Goal: Transaction & Acquisition: Purchase product/service

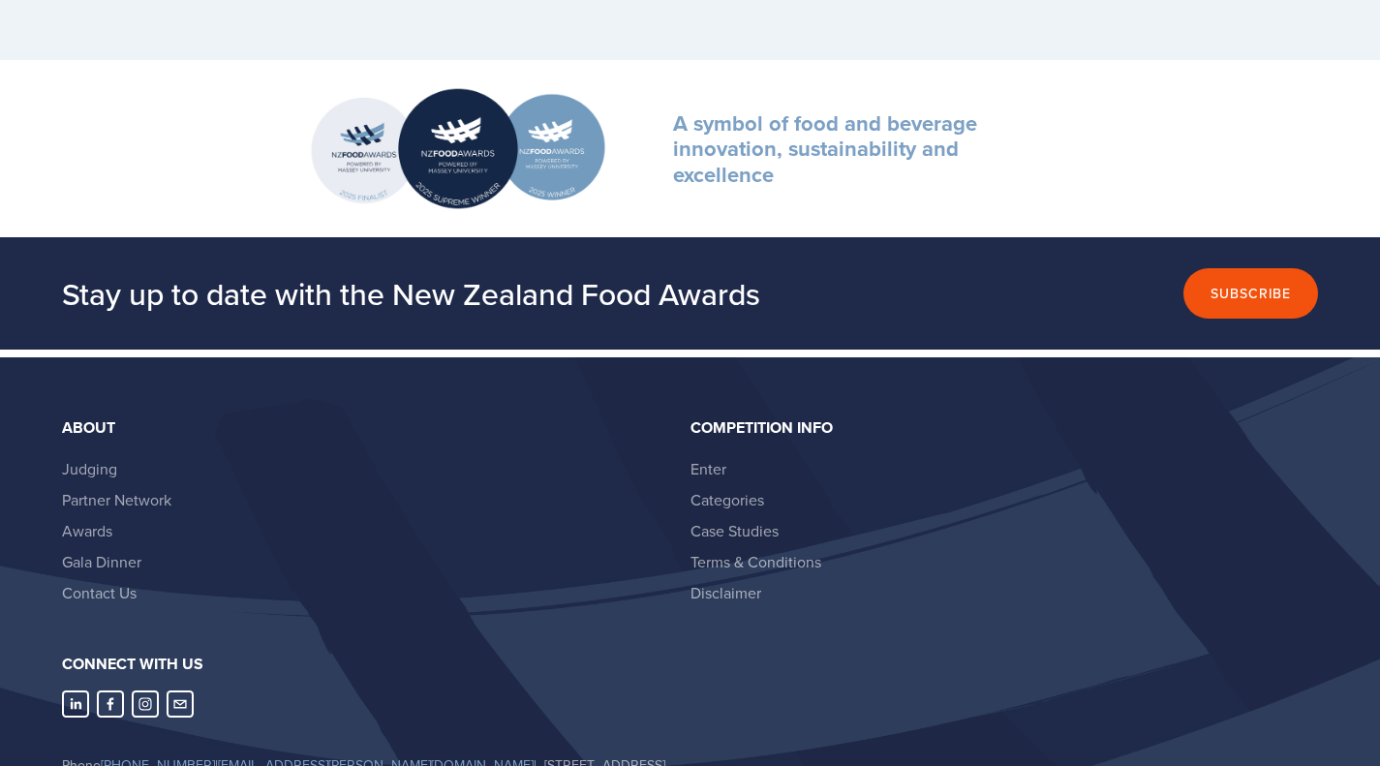
scroll to position [5640, 0]
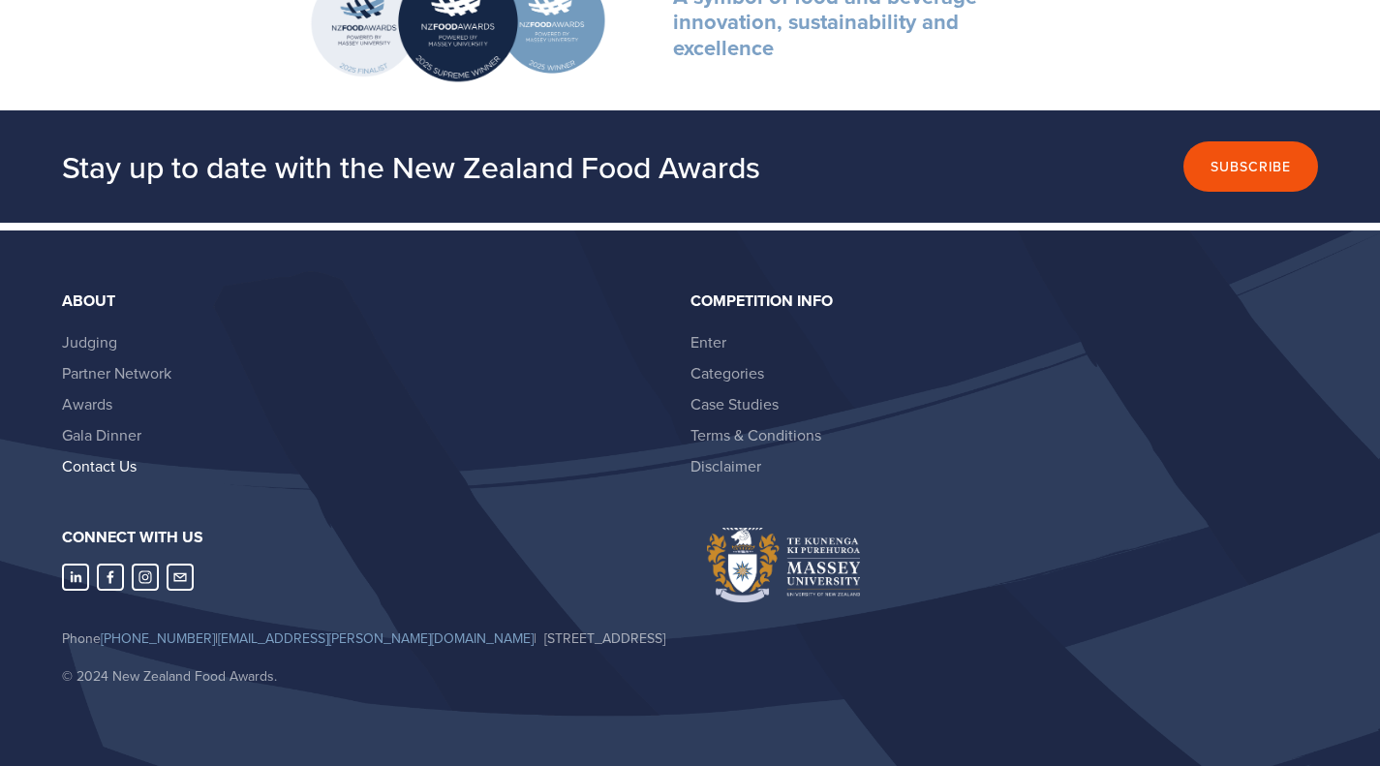
click at [130, 455] on link "Contact Us" at bounding box center [99, 465] width 75 height 21
click at [131, 424] on link "Gala Dinner" at bounding box center [101, 434] width 79 height 21
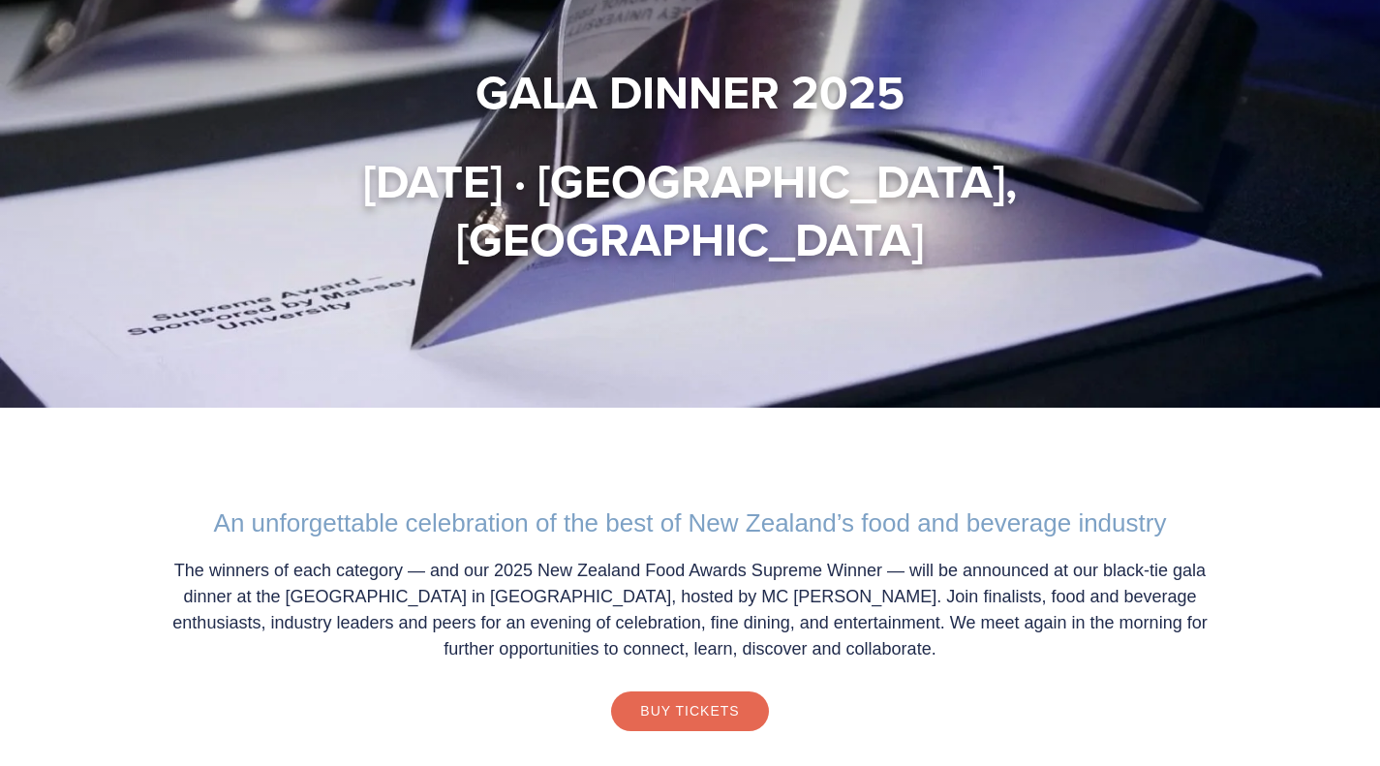
scroll to position [168, 0]
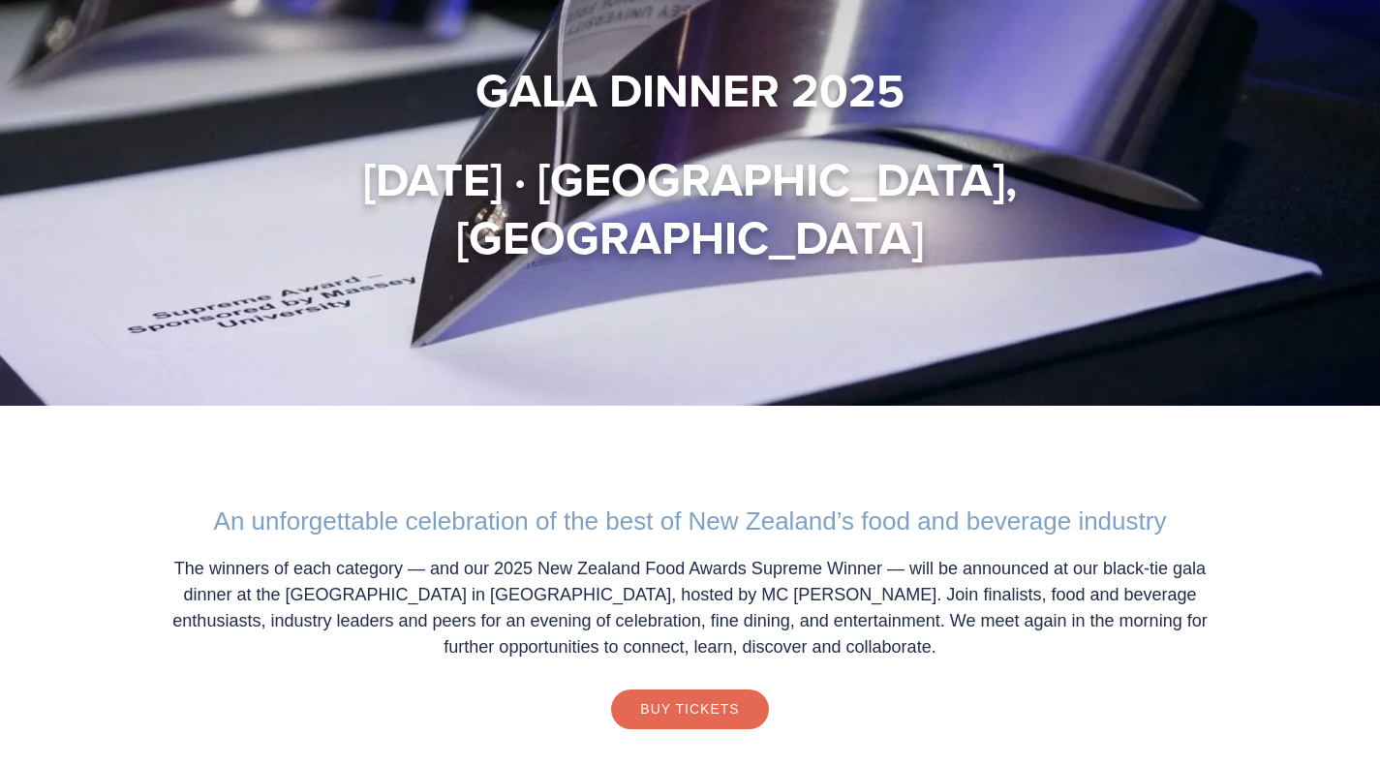
click at [1128, 398] on div at bounding box center [690, 119] width 1380 height 574
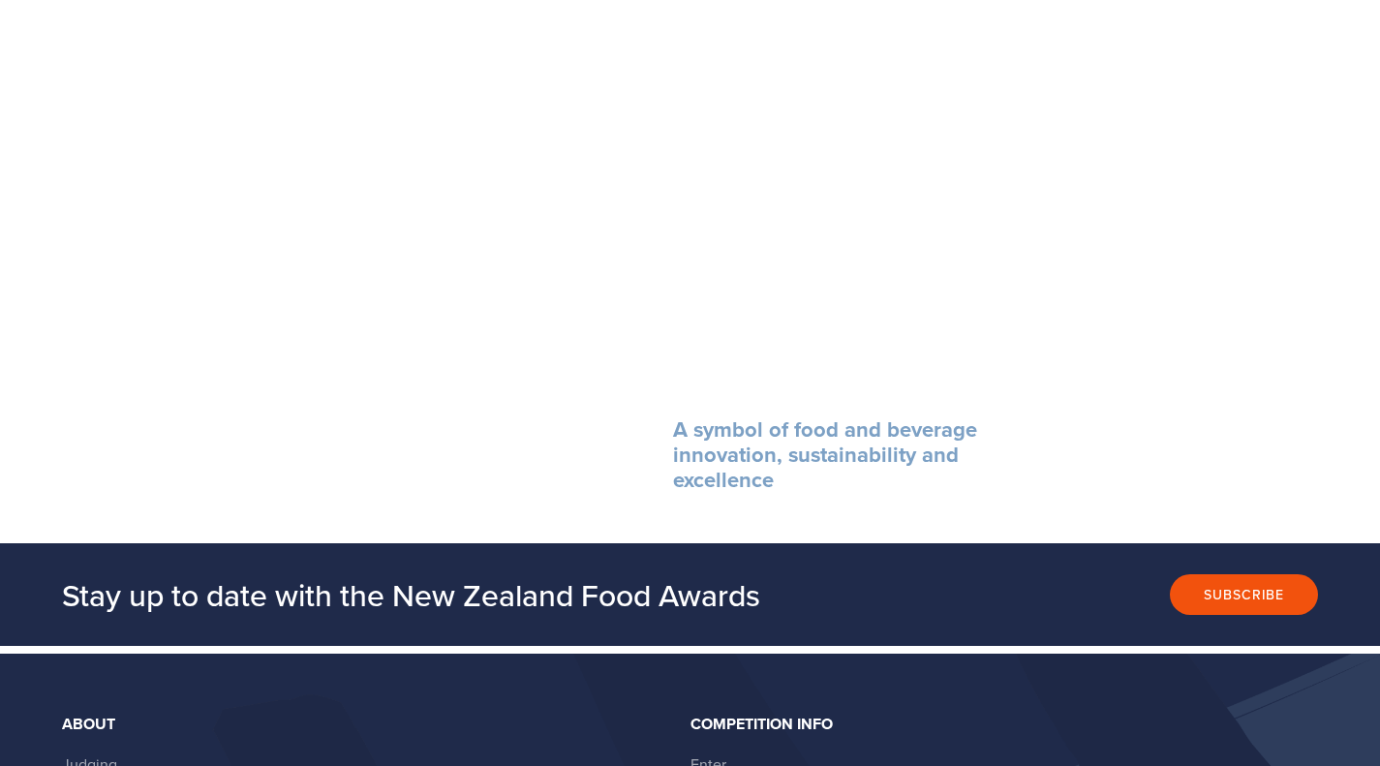
scroll to position [2158, 0]
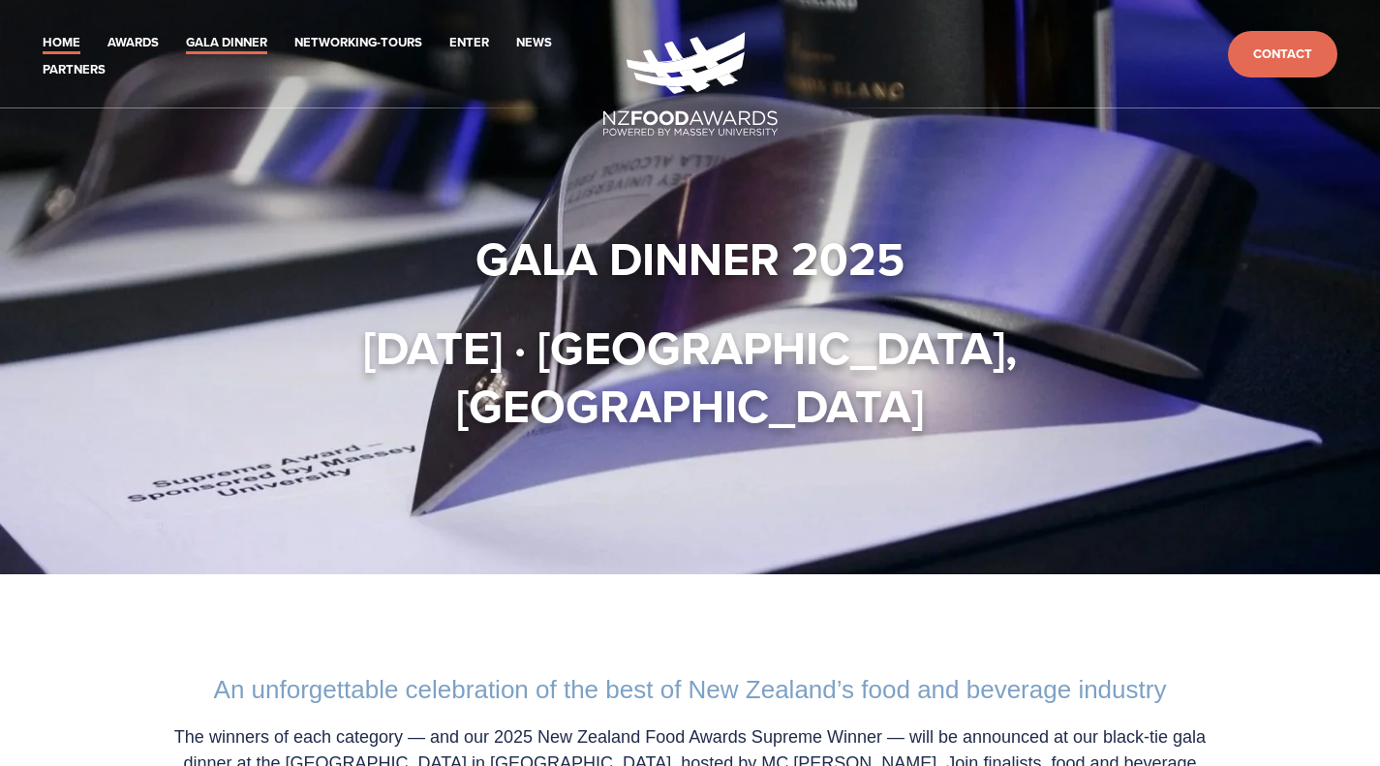
click at [68, 38] on link "Home" at bounding box center [62, 43] width 38 height 22
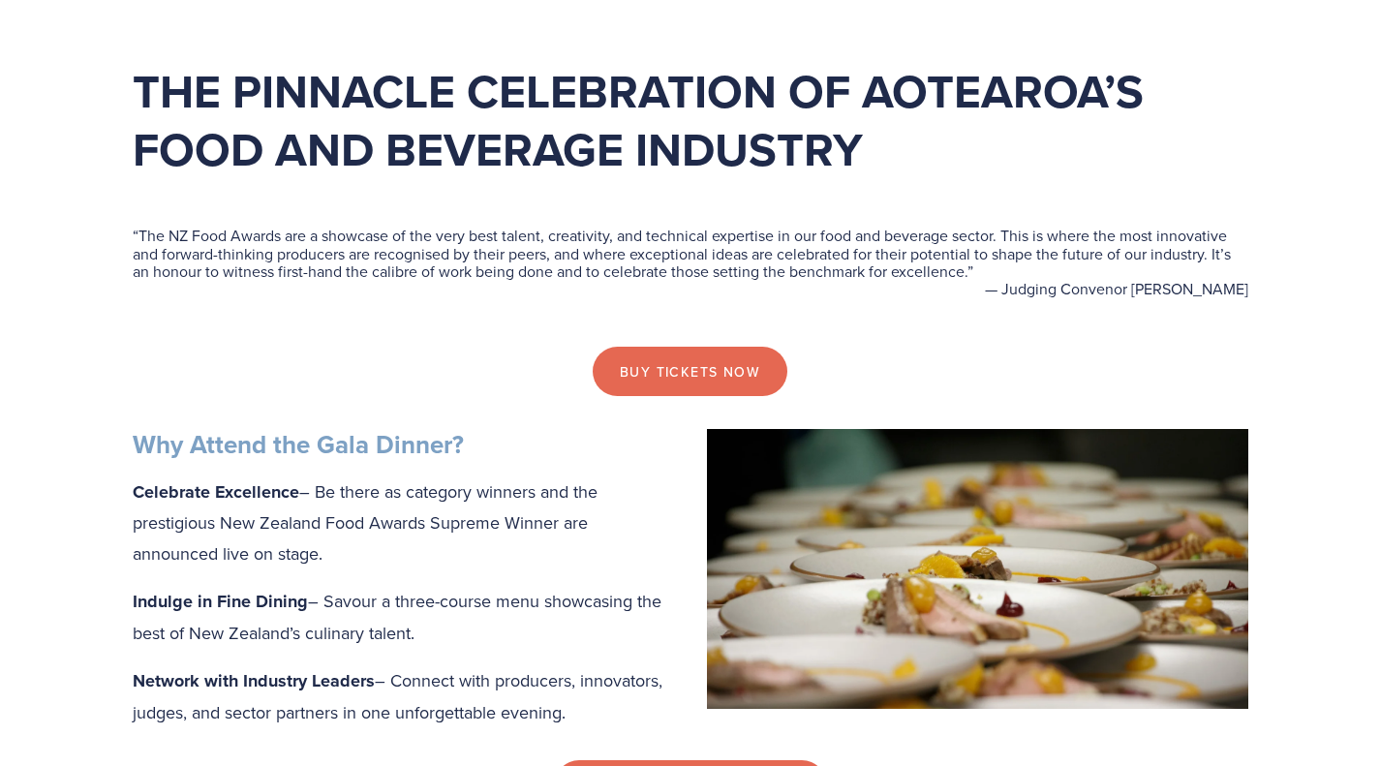
scroll to position [575, 0]
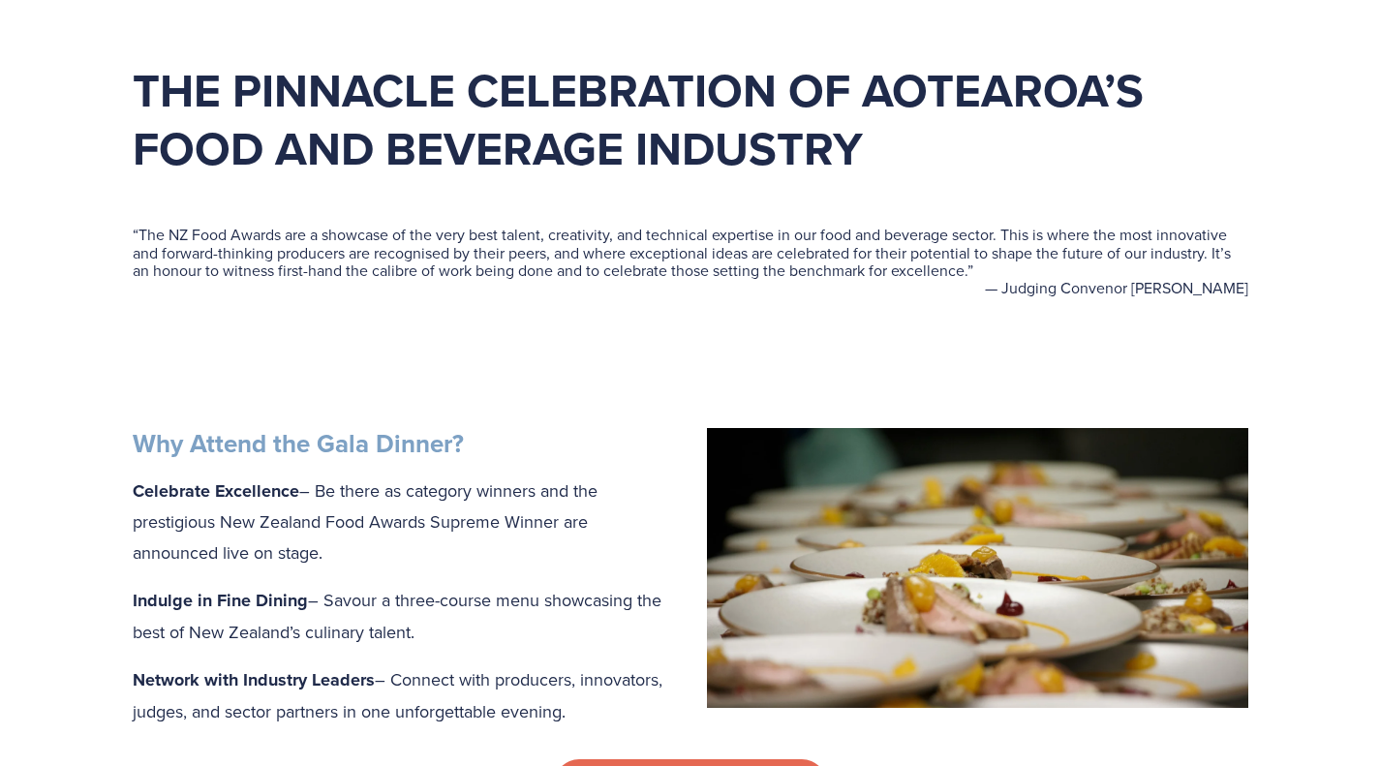
click at [680, 347] on link "Buy tickets now" at bounding box center [690, 369] width 195 height 50
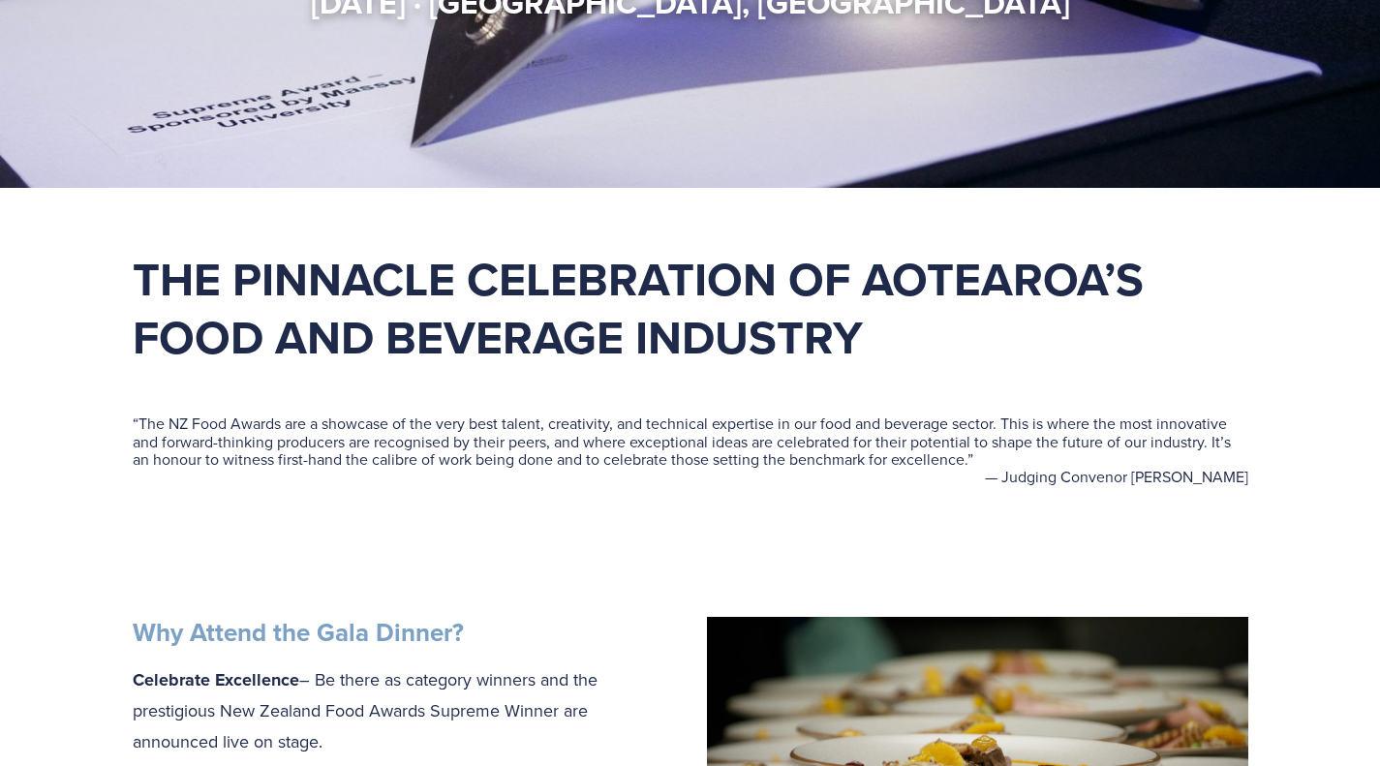
scroll to position [0, 0]
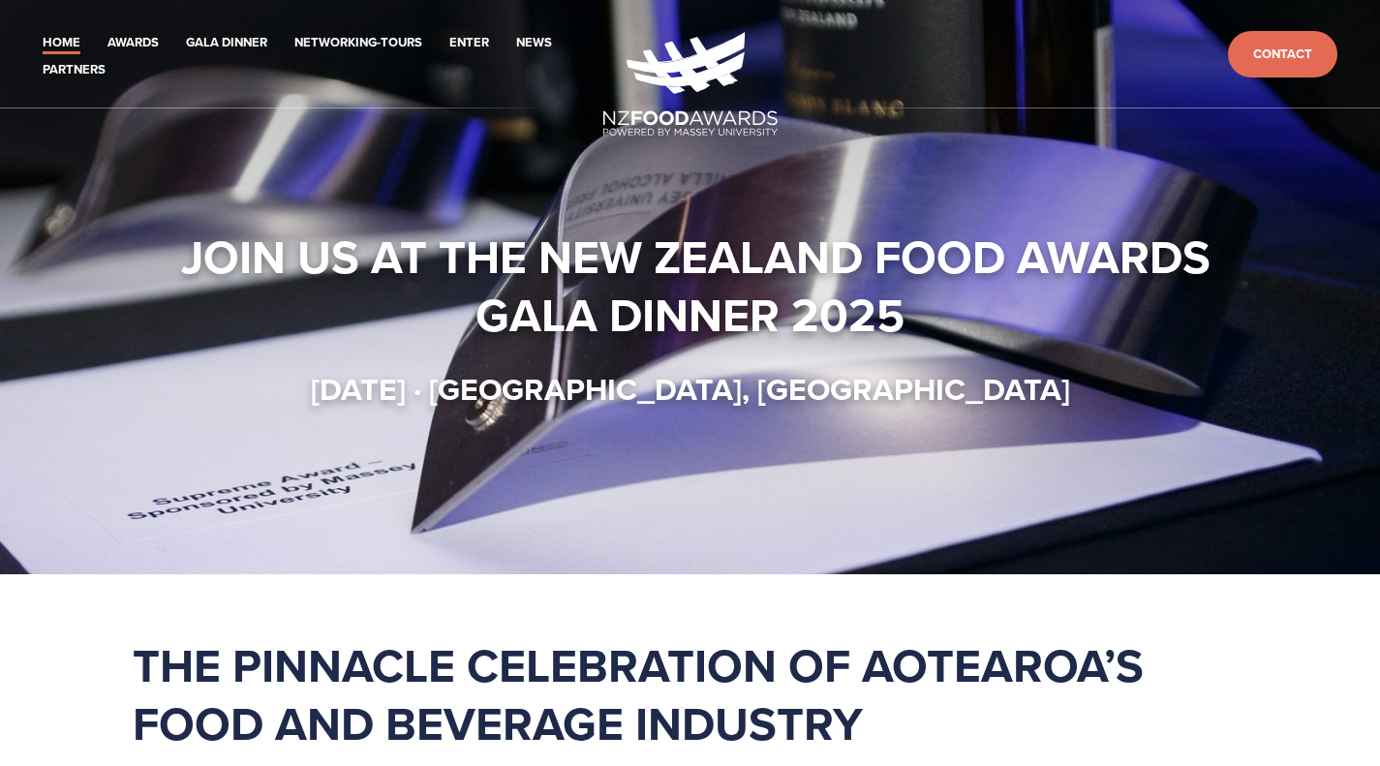
click at [698, 82] on img at bounding box center [690, 84] width 174 height 104
